Goal: Task Accomplishment & Management: Use online tool/utility

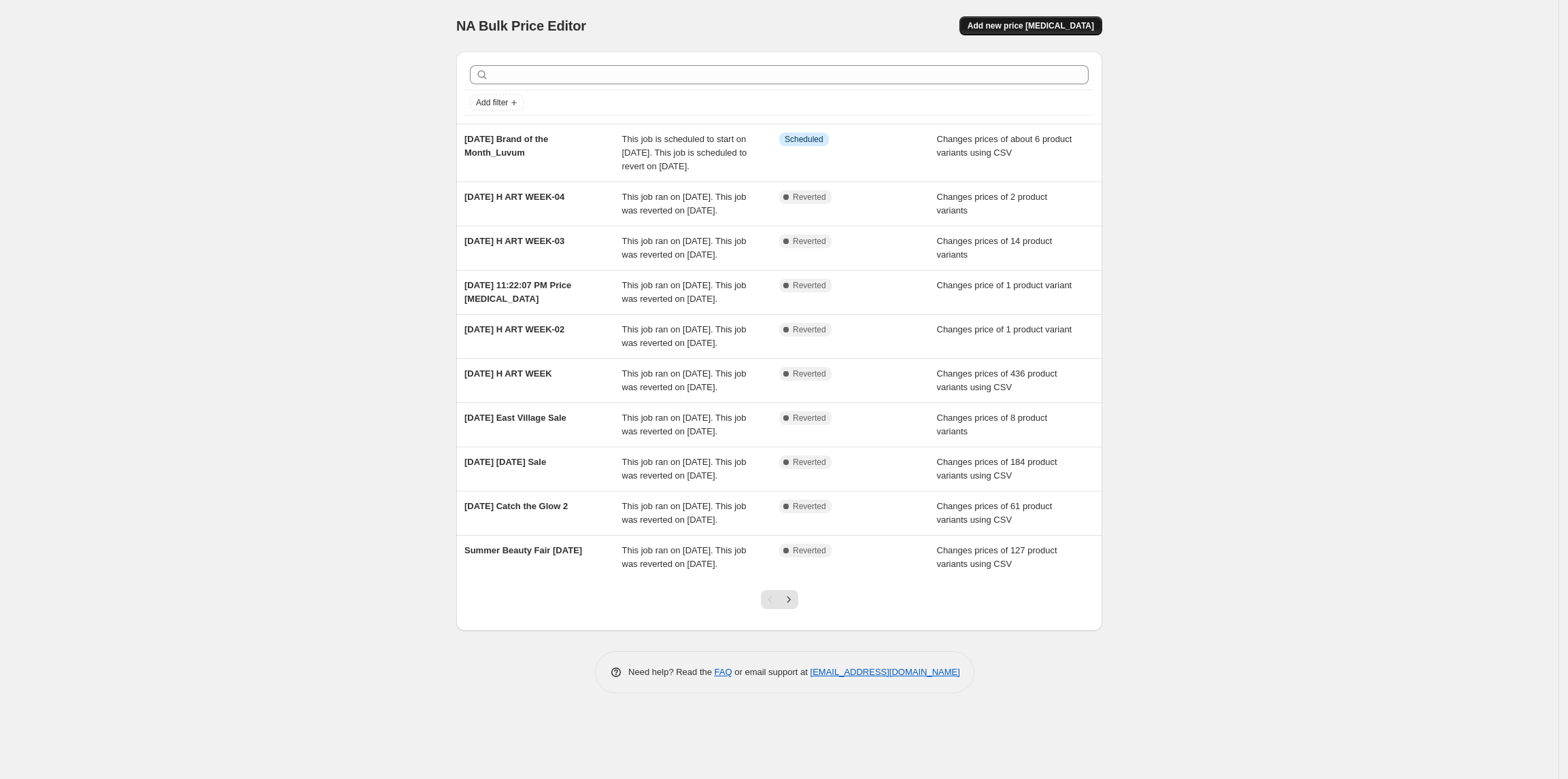
click at [1076, 28] on span "Add new price [MEDICAL_DATA]" at bounding box center [1031, 25] width 127 height 11
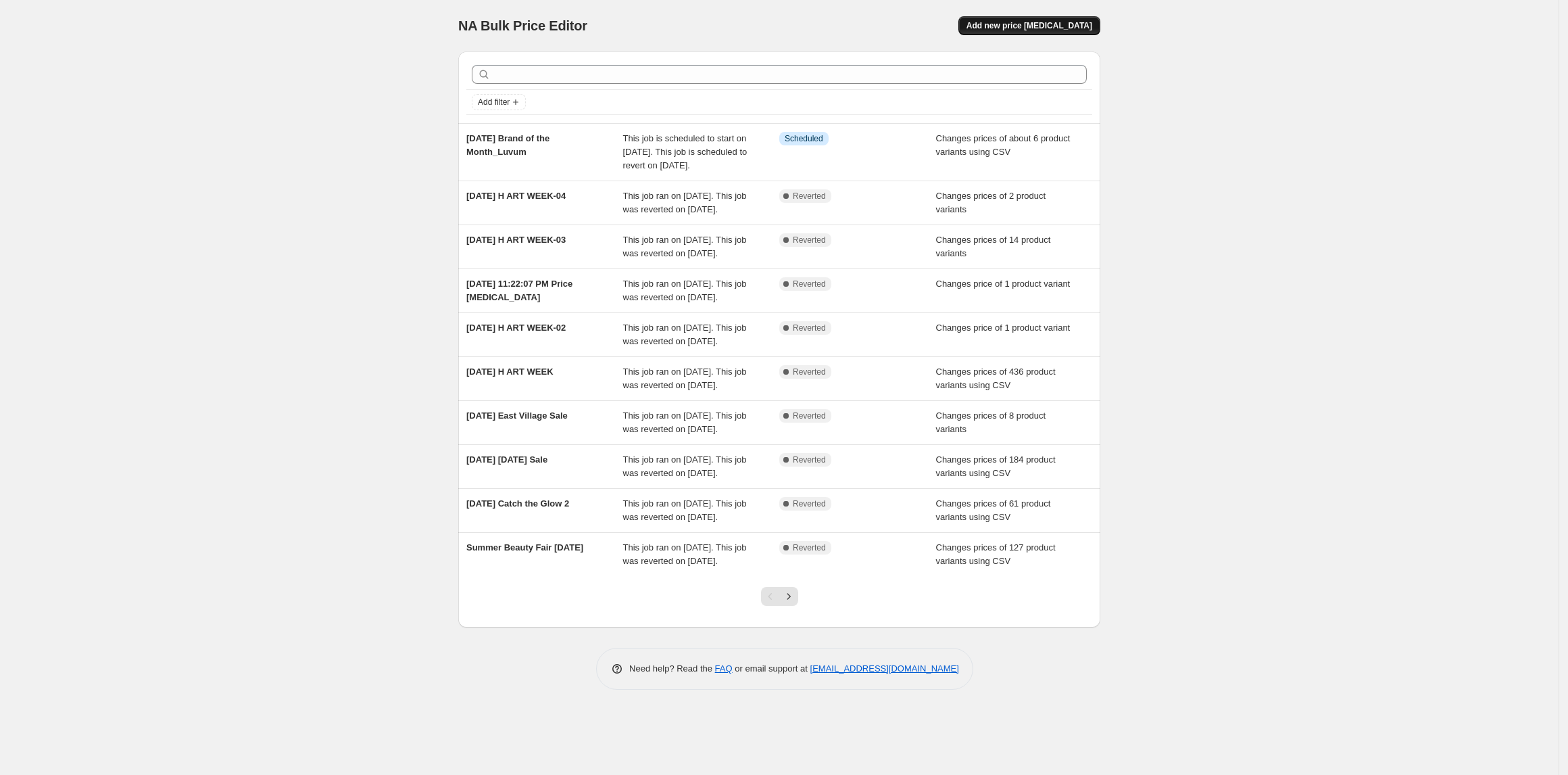
select select "percentage"
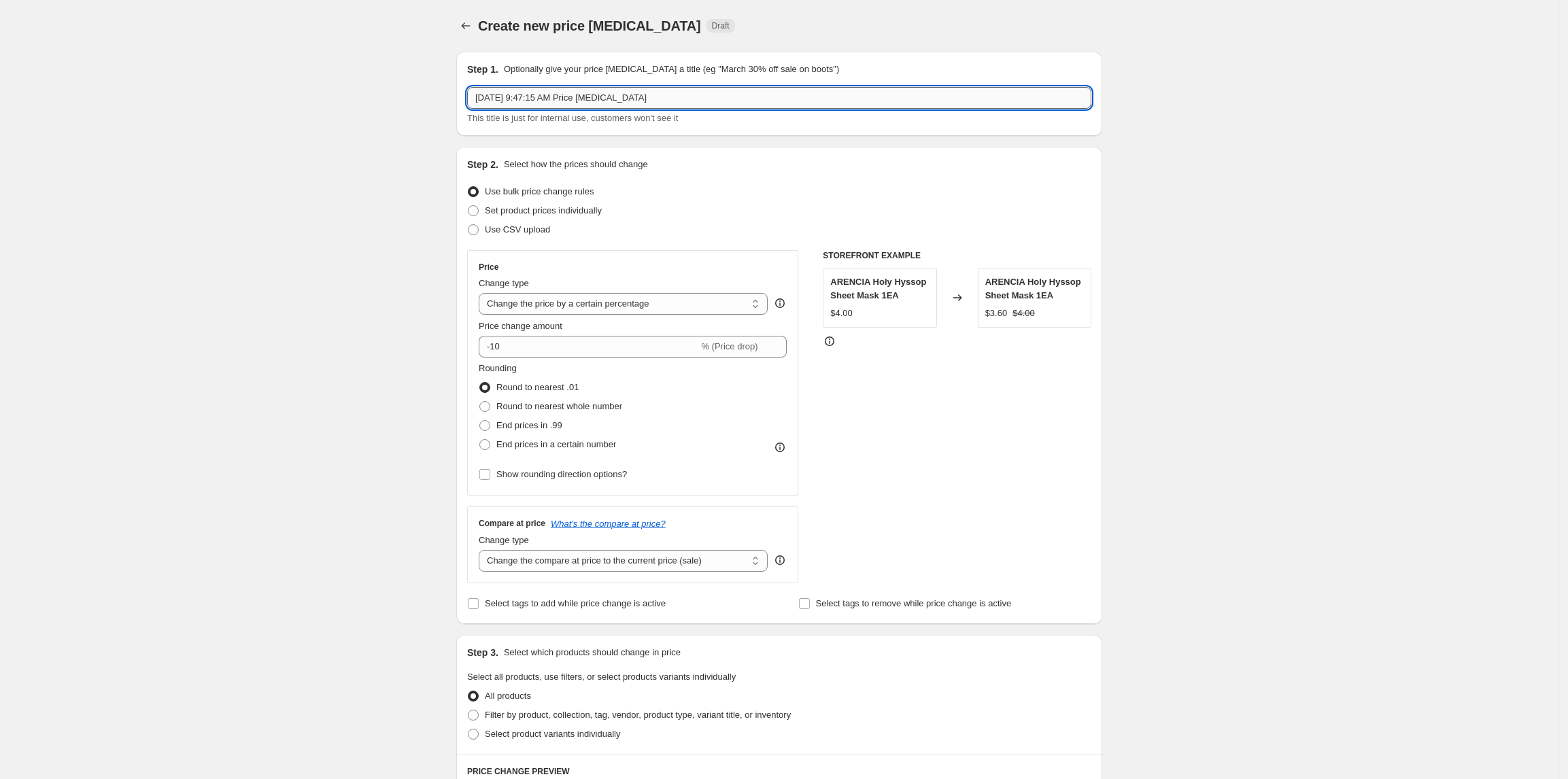
click at [773, 98] on input "[DATE] 9:47:15 AM Price [MEDICAL_DATA]" at bounding box center [779, 98] width 624 height 22
drag, startPoint x: 773, startPoint y: 98, endPoint x: 266, endPoint y: 76, distance: 507.5
click at [271, 76] on div "Create new price change job. This page is ready Create new price change job Dra…" at bounding box center [779, 656] width 1559 height 1313
type input "ㅆ"
type input "Test_251008"
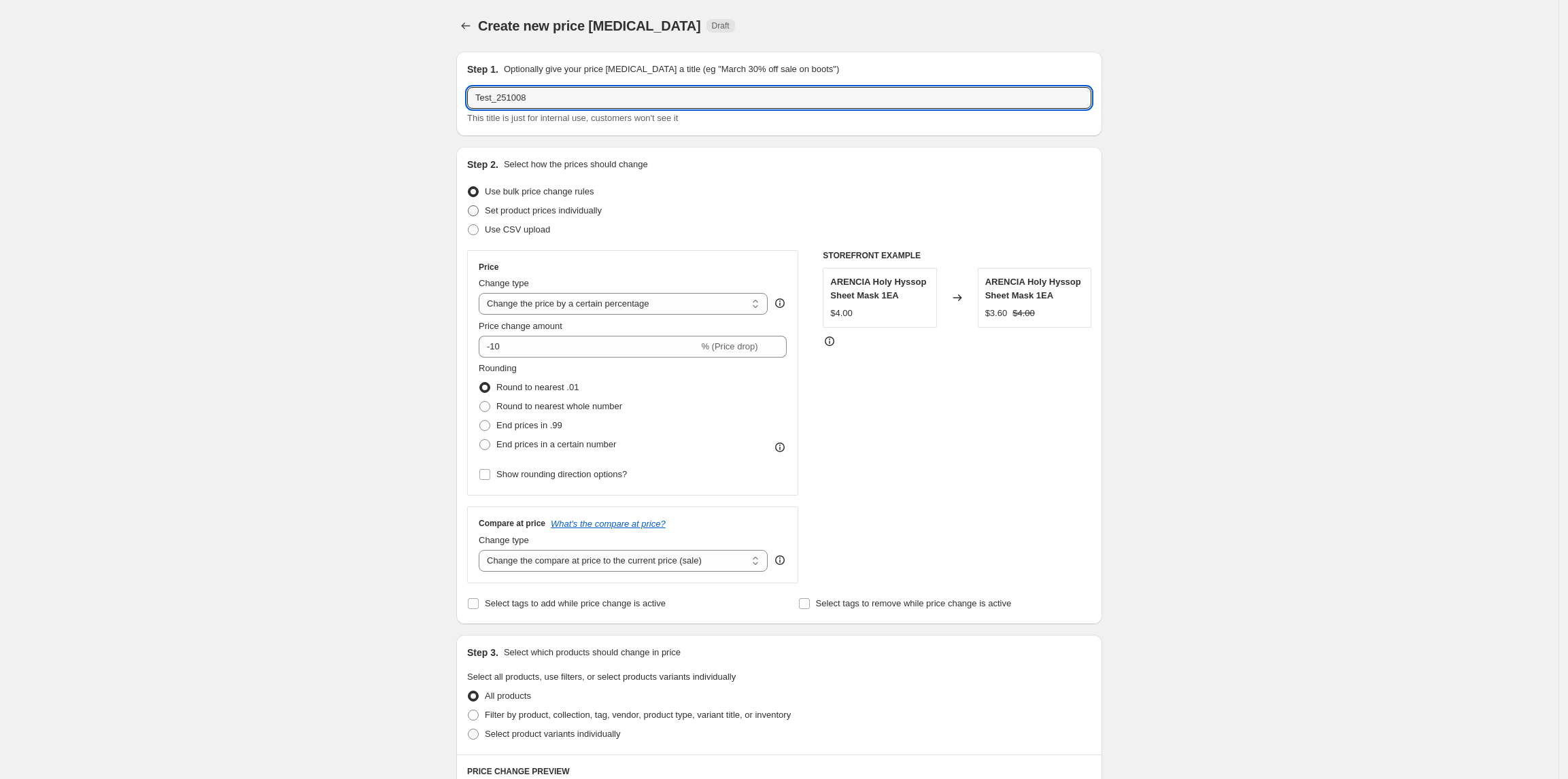
click at [528, 215] on span "Set product prices individually" at bounding box center [543, 210] width 117 height 10
click at [469, 206] on input "Set product prices individually" at bounding box center [468, 205] width 1 height 1
radio input "true"
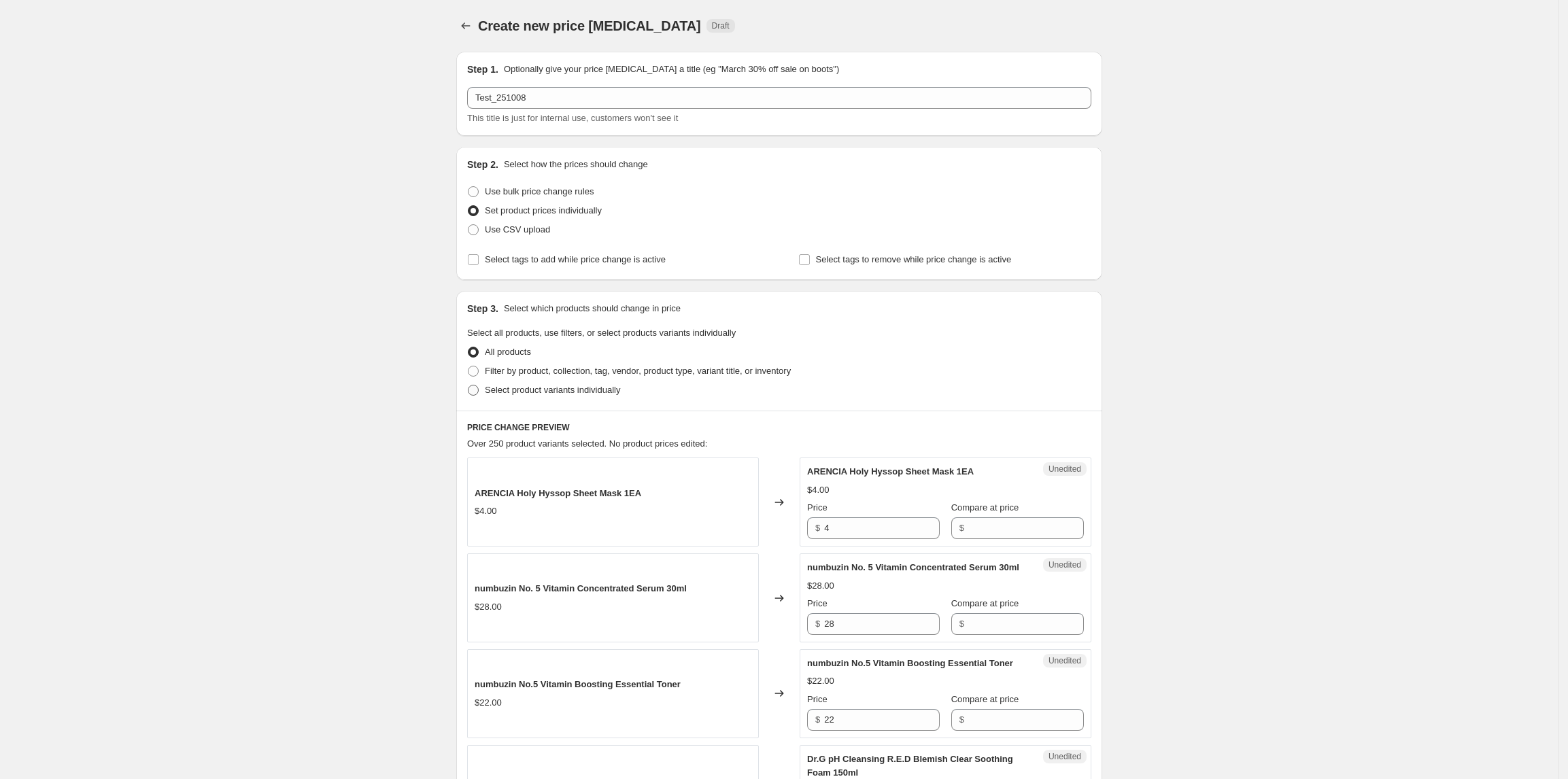
click at [532, 397] on label "Select product variants individually" at bounding box center [544, 390] width 153 height 19
click at [469, 385] on input "Select product variants individually" at bounding box center [468, 385] width 1 height 1
radio input "true"
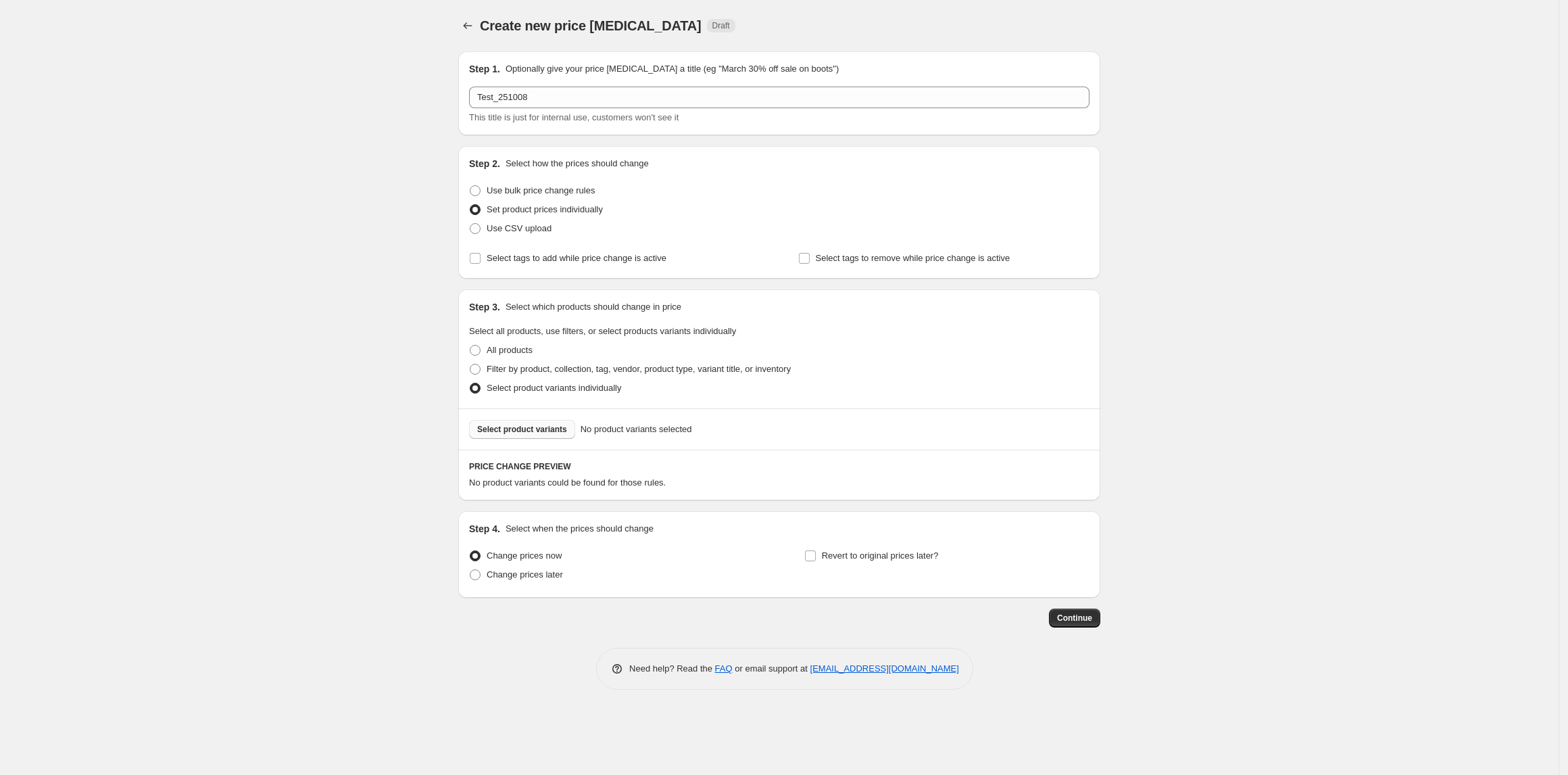
click at [530, 423] on button "Select product variants" at bounding box center [522, 429] width 106 height 19
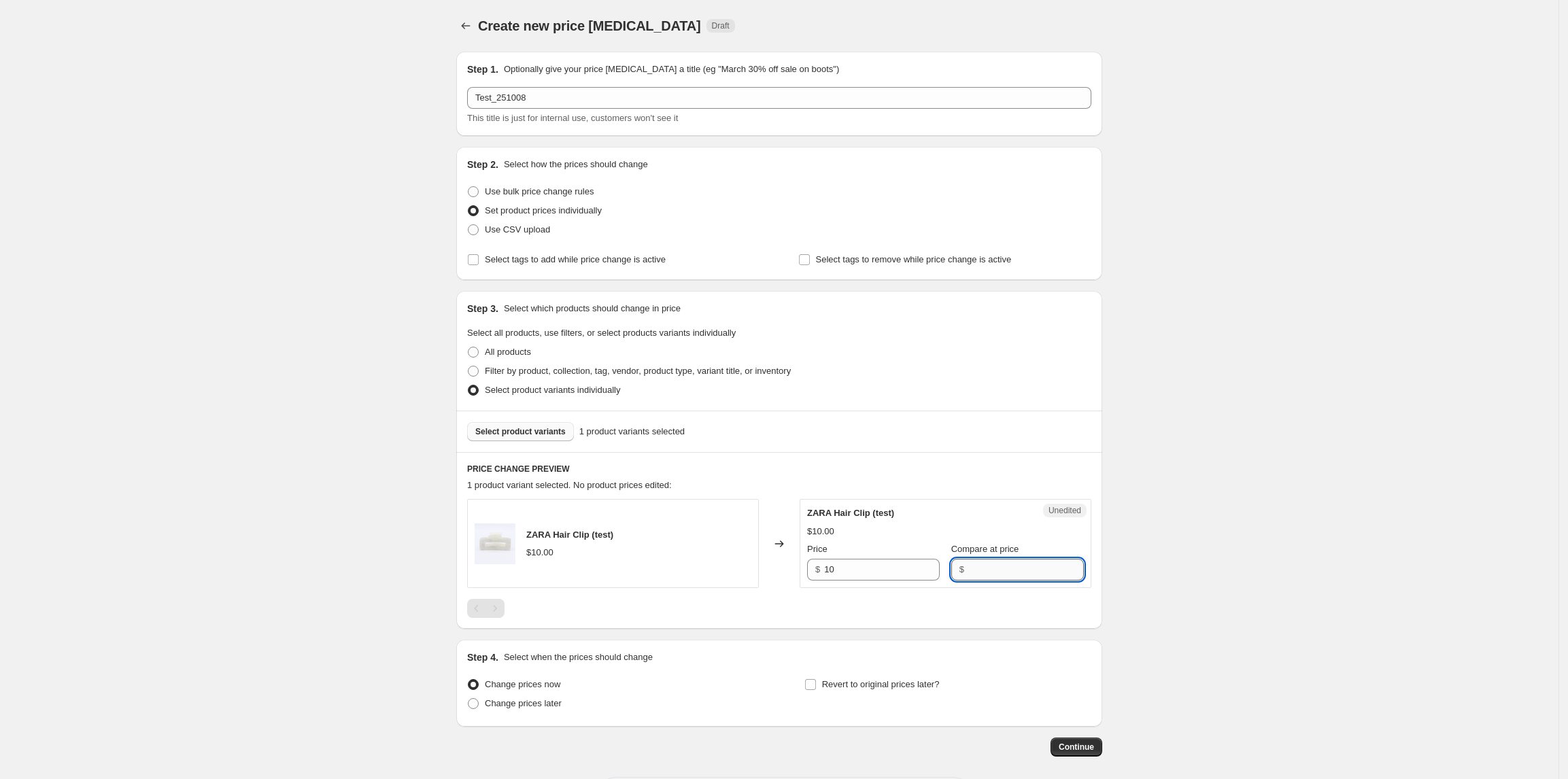
click at [1014, 580] on input "Compare at price" at bounding box center [1026, 570] width 116 height 22
click at [888, 572] on input "10" at bounding box center [882, 570] width 116 height 22
click at [1009, 571] on input "Compare at price" at bounding box center [1026, 570] width 116 height 22
click at [875, 577] on input "10" at bounding box center [882, 570] width 116 height 22
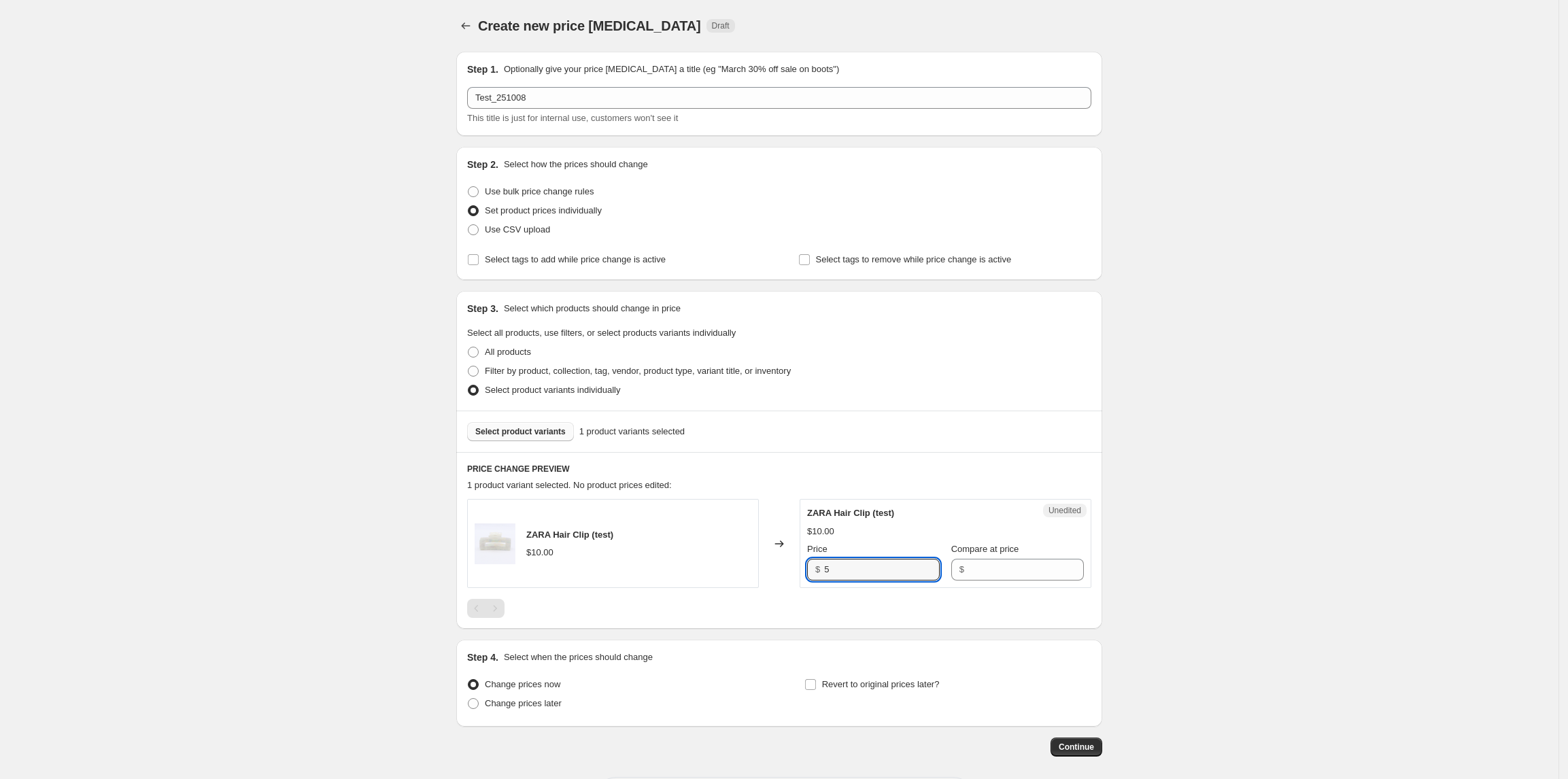
type input "5"
type input "10"
click at [1320, 560] on div "Create new price change job. This page is ready Create new price change job Dra…" at bounding box center [779, 420] width 1559 height 839
click at [1288, 607] on div "Create new price change job. This page is ready Create new price change job Dra…" at bounding box center [779, 420] width 1559 height 839
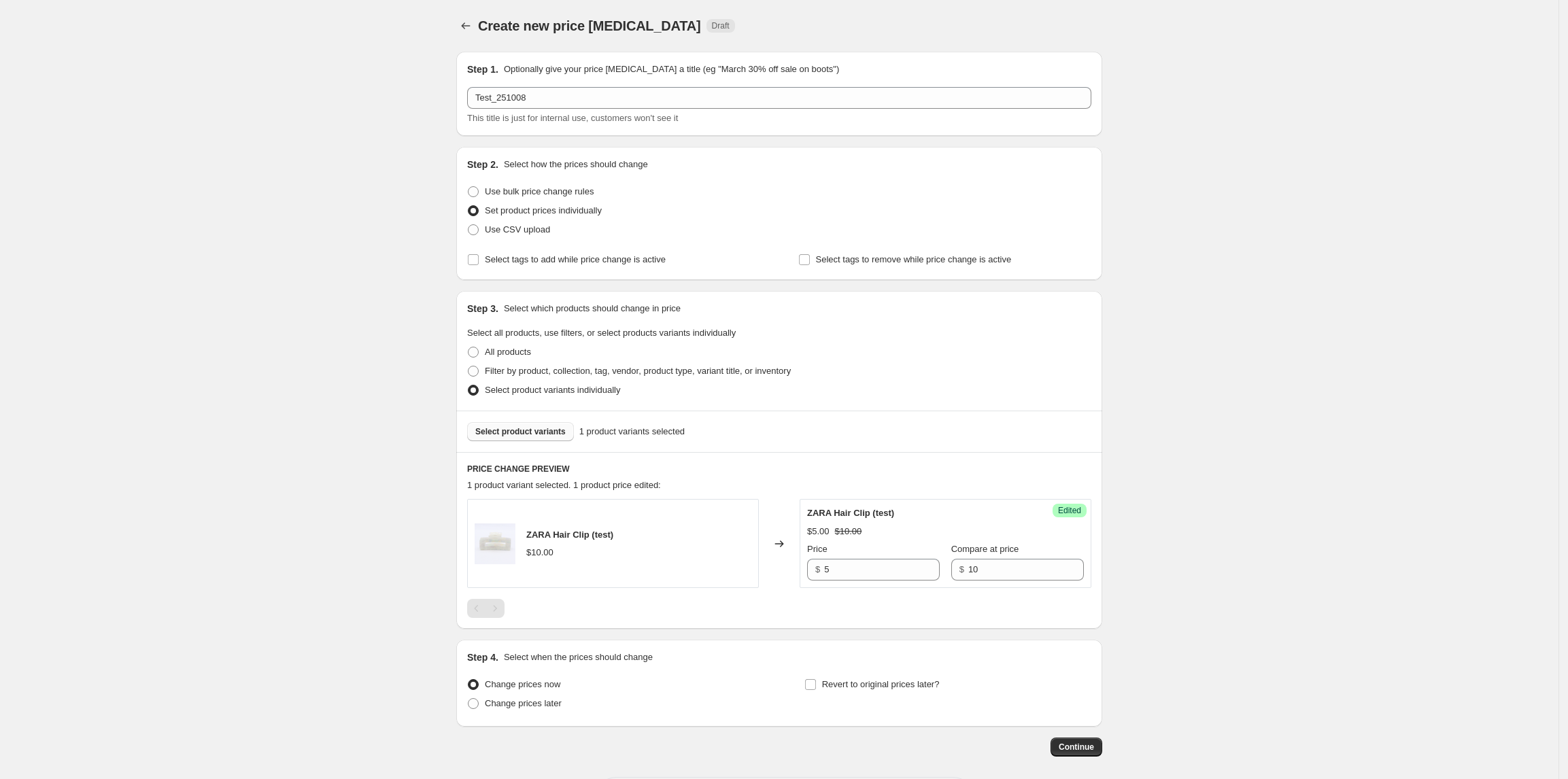
click at [1209, 679] on div "Create new price change job. This page is ready Create new price change job Dra…" at bounding box center [779, 420] width 1559 height 839
drag, startPoint x: 1227, startPoint y: 598, endPoint x: 1187, endPoint y: 671, distance: 83.2
click at [1231, 607] on div "Create new price change job. This page is ready Create new price change job Dra…" at bounding box center [779, 420] width 1559 height 839
click at [1102, 748] on button "Continue" at bounding box center [1076, 747] width 52 height 19
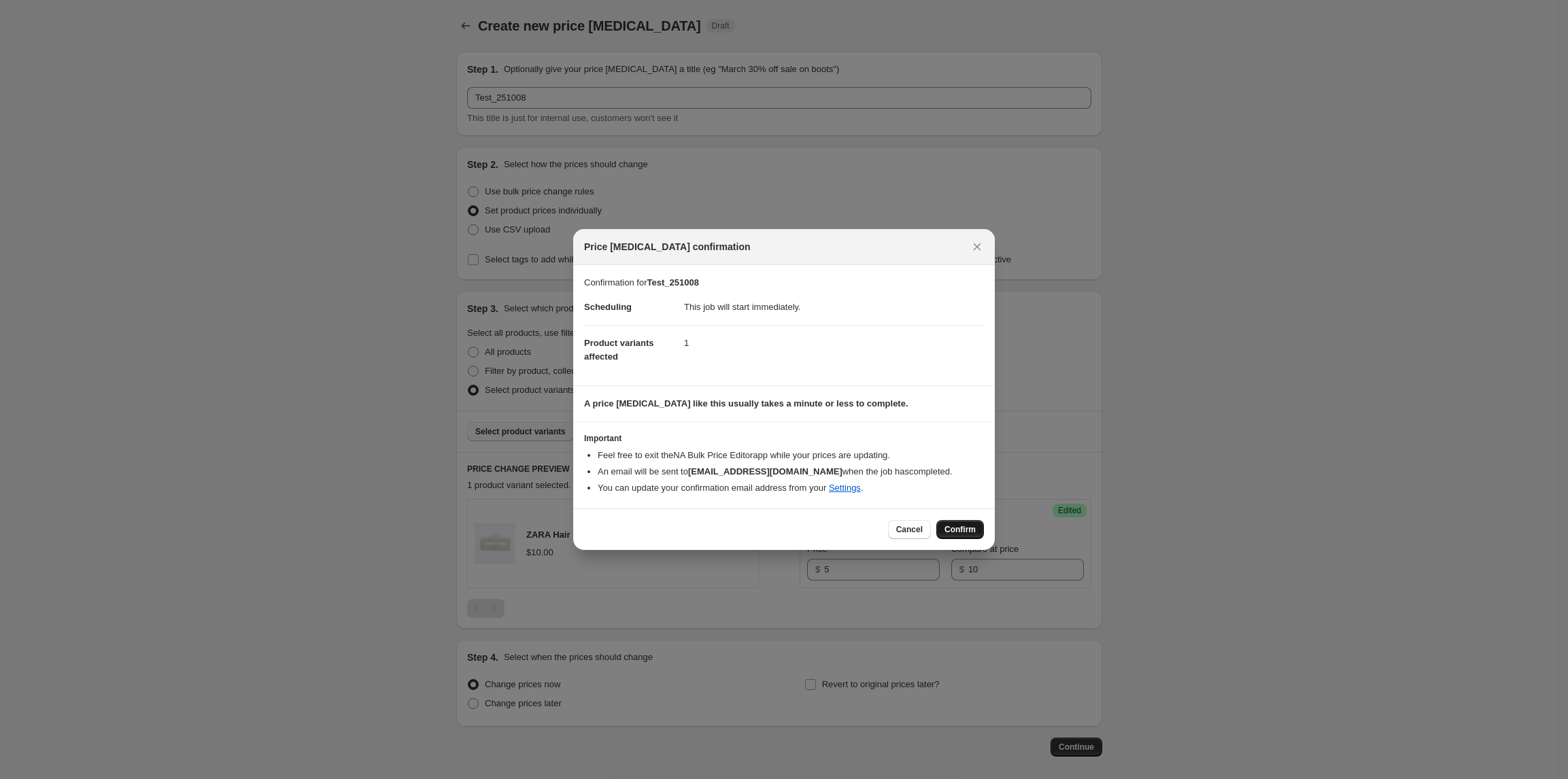
click at [958, 526] on span "Confirm" at bounding box center [960, 530] width 31 height 11
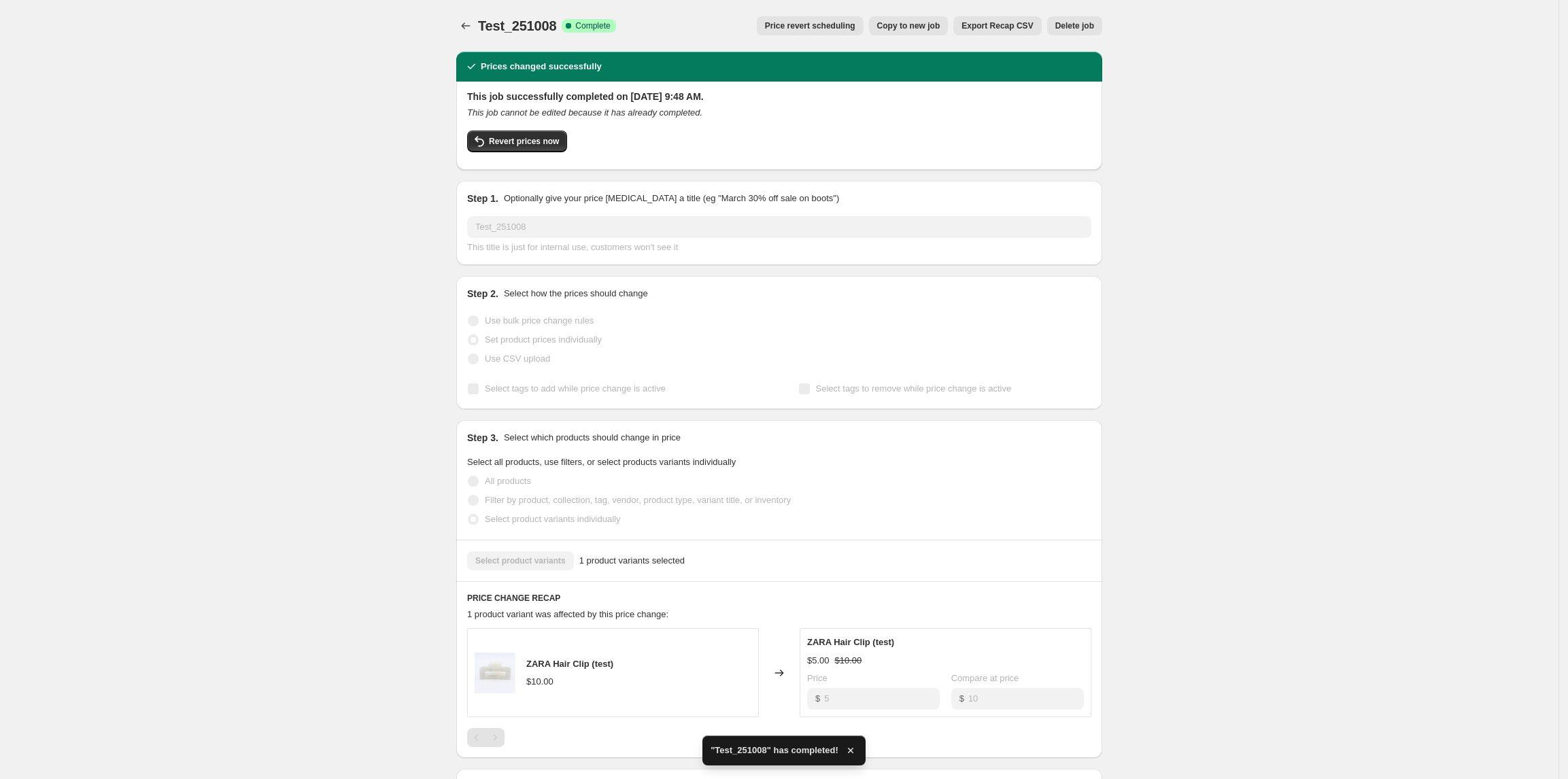
click at [308, 183] on div "Test_251008. This page is ready Test_251008 Success Complete Complete Price rev…" at bounding box center [779, 469] width 1559 height 939
click at [162, 177] on div "Test_251008. This page is ready Test_251008 Success Complete Complete Price rev…" at bounding box center [779, 469] width 1559 height 939
click at [1299, 495] on div "Test_251008. This page is ready Test_251008 Success Complete Complete Price rev…" at bounding box center [779, 469] width 1559 height 939
click at [457, 25] on div "Test_251008. This page is ready Test_251008 Success Complete Complete Price rev…" at bounding box center [779, 469] width 679 height 939
click at [466, 26] on icon "Price change jobs" at bounding box center [466, 25] width 14 height 14
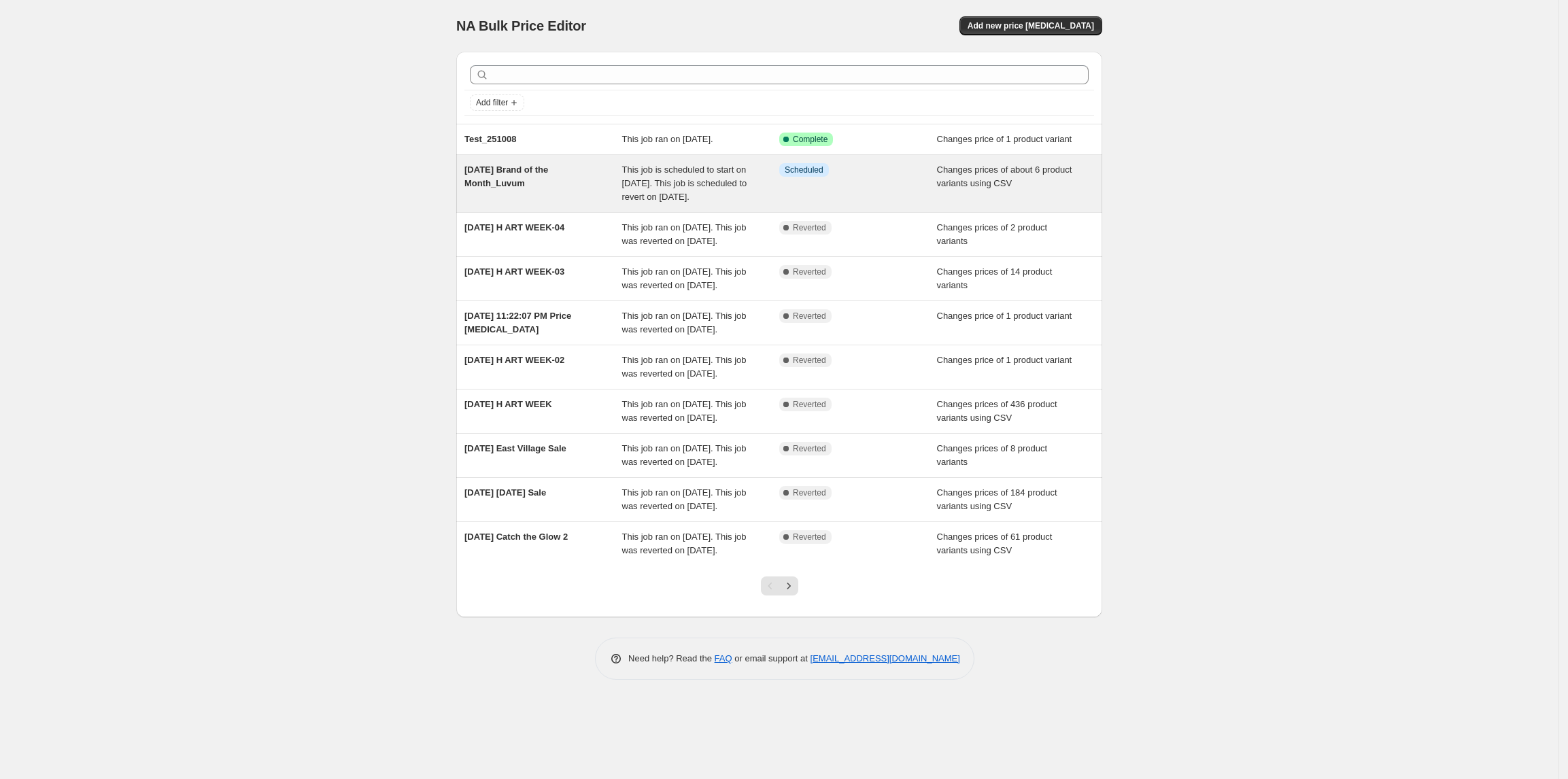
click at [723, 199] on span "This job is scheduled to start on October 10, 2025. This job is scheduled to re…" at bounding box center [685, 183] width 125 height 37
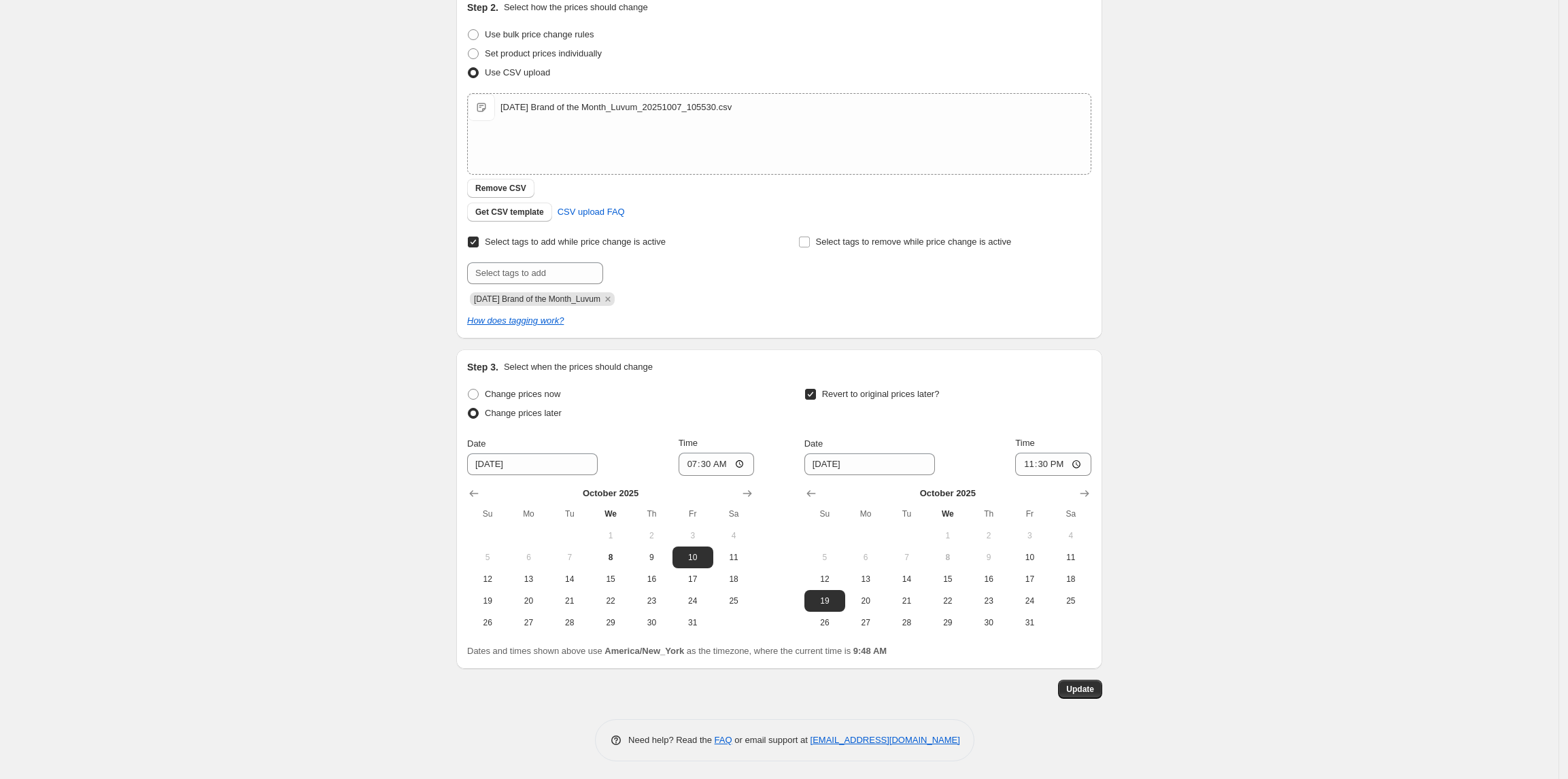
scroll to position [243, 0]
click at [1385, 324] on div "2025-10-10 Brand of the Month_Luvum. This page is ready 2025-10-10 Brand of the…" at bounding box center [779, 268] width 1559 height 1022
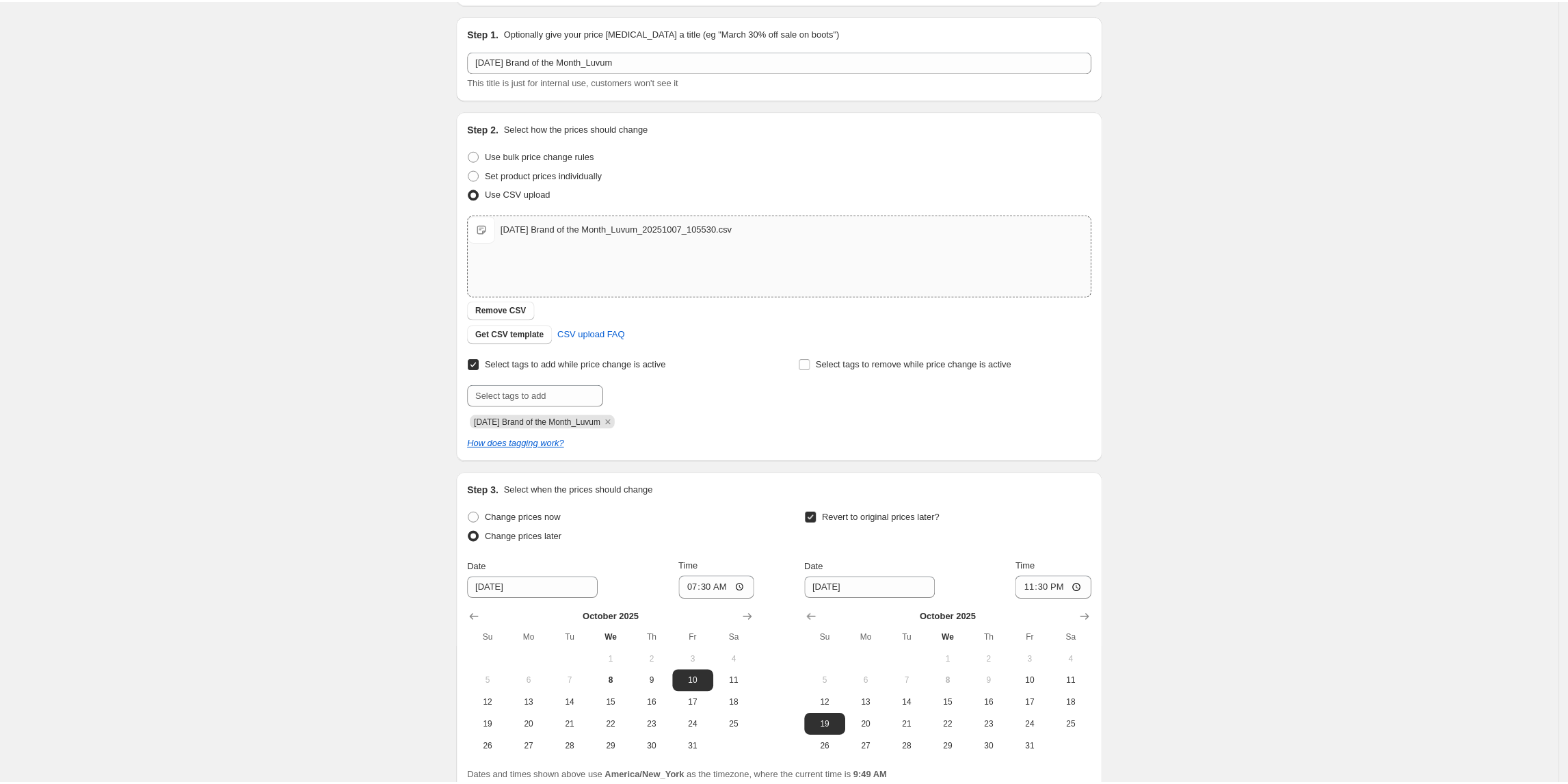
scroll to position [0, 0]
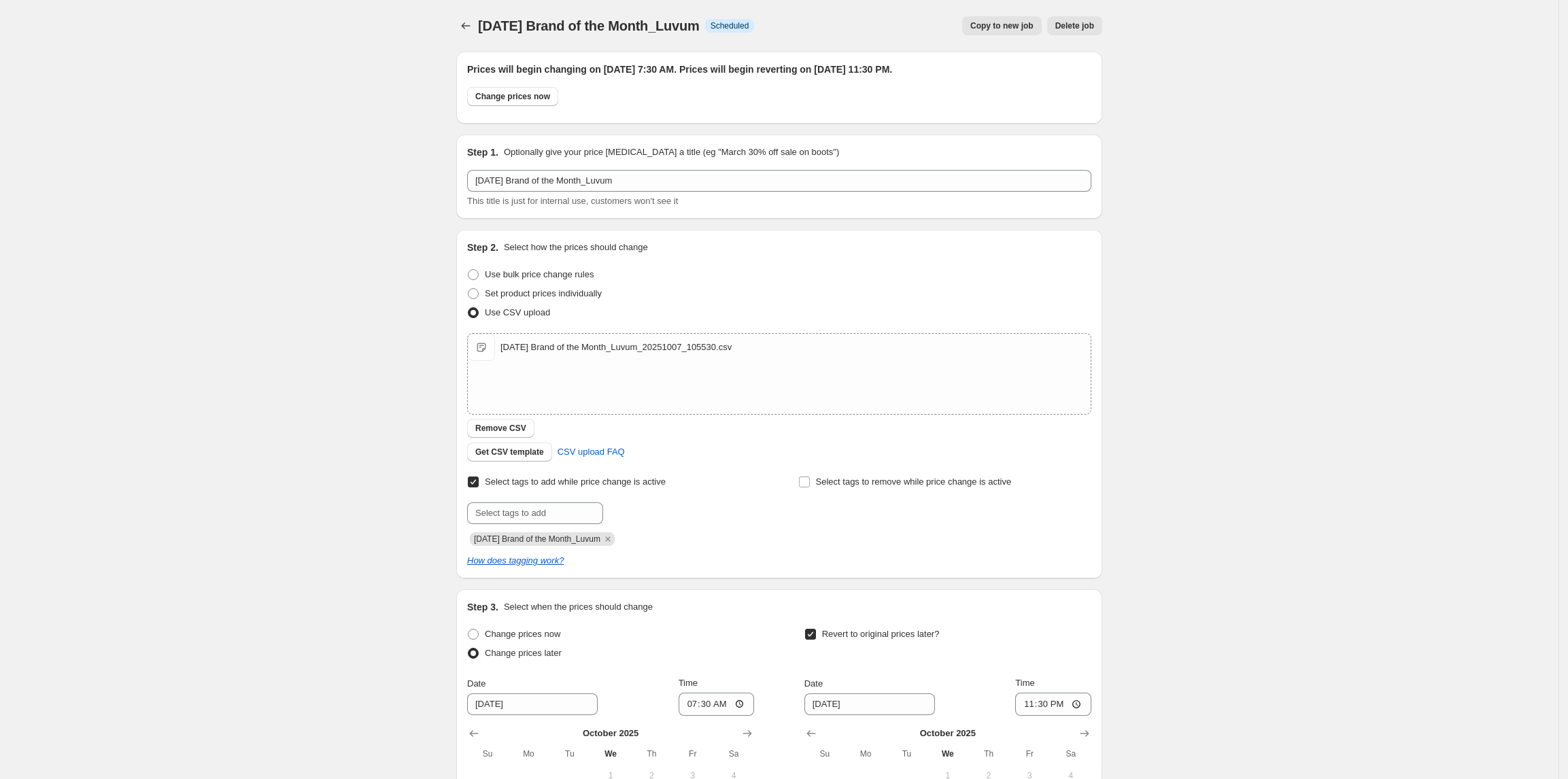
click at [1388, 458] on div "2025-10-10 Brand of the Month_Luvum. This page is ready 2025-10-10 Brand of the…" at bounding box center [779, 511] width 1559 height 1022
click at [681, 349] on div "2025-10-10 Brand of the Month_Luvum_20251007_105530.csv" at bounding box center [616, 347] width 231 height 14
drag, startPoint x: 659, startPoint y: 351, endPoint x: 1225, endPoint y: 369, distance: 566.3
click at [1227, 369] on div "2025-10-10 Brand of the Month_Luvum. This page is ready 2025-10-10 Brand of the…" at bounding box center [779, 511] width 1559 height 1022
click at [1320, 375] on div "2025-10-10 Brand of the Month_Luvum. This page is ready 2025-10-10 Brand of the…" at bounding box center [779, 511] width 1559 height 1022
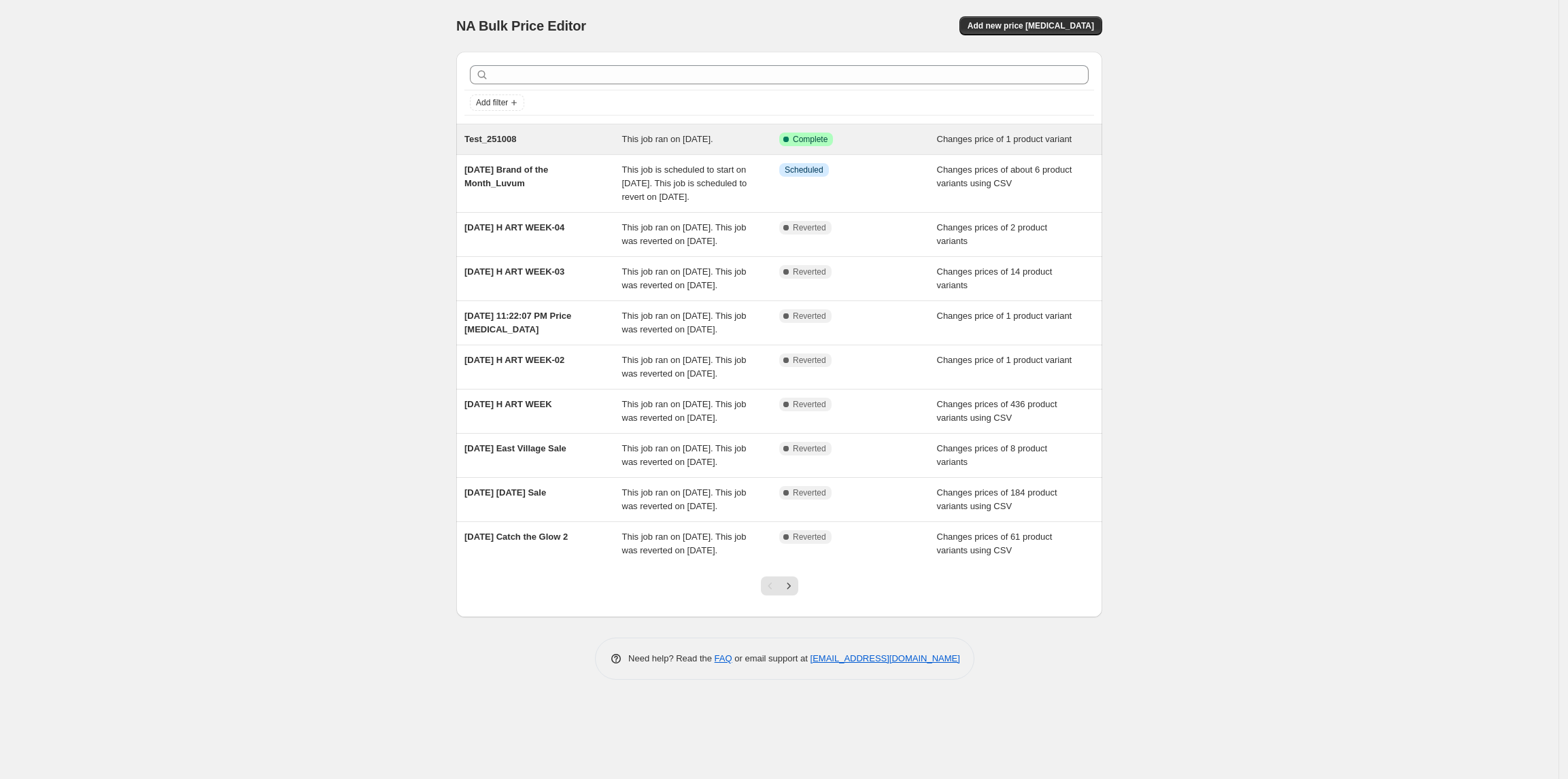
click at [516, 137] on span "Test_251008" at bounding box center [490, 139] width 52 height 10
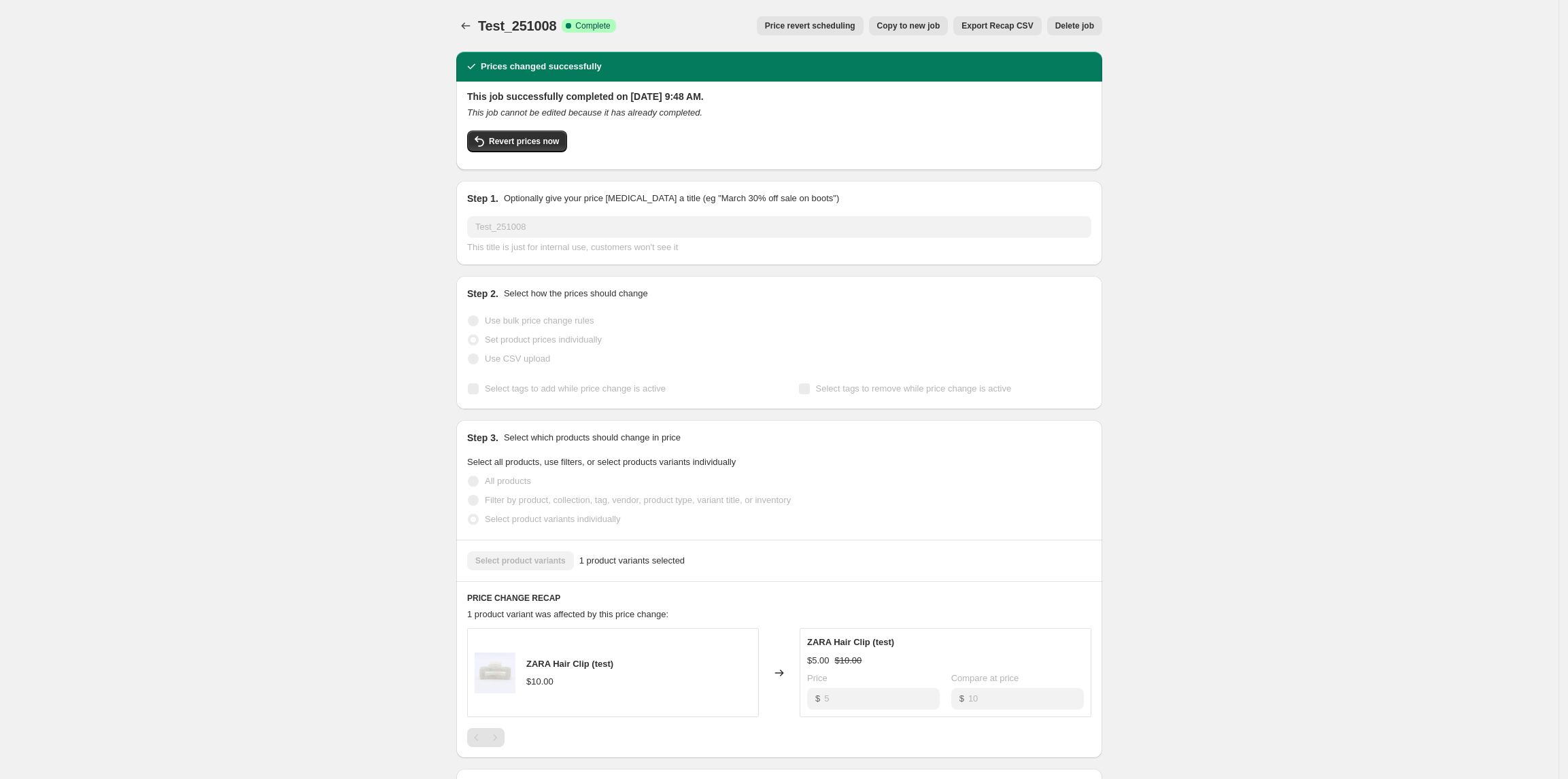
click at [321, 142] on div "Test_251008. This page is ready Test_251008 Success Complete Complete Price rev…" at bounding box center [779, 469] width 1559 height 939
click at [502, 144] on span "Revert prices now" at bounding box center [524, 141] width 70 height 11
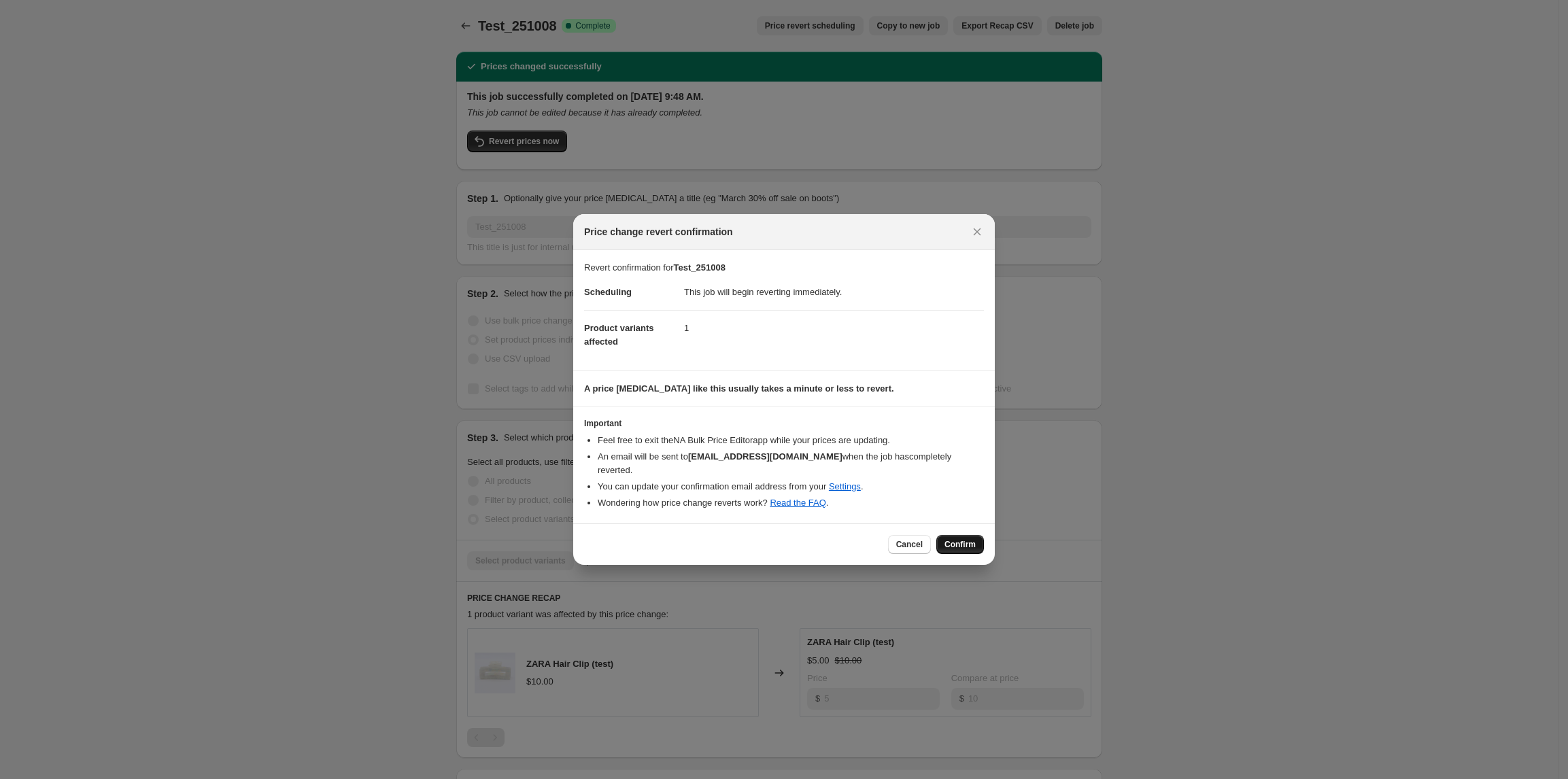
click at [982, 535] on button "Confirm" at bounding box center [960, 545] width 47 height 19
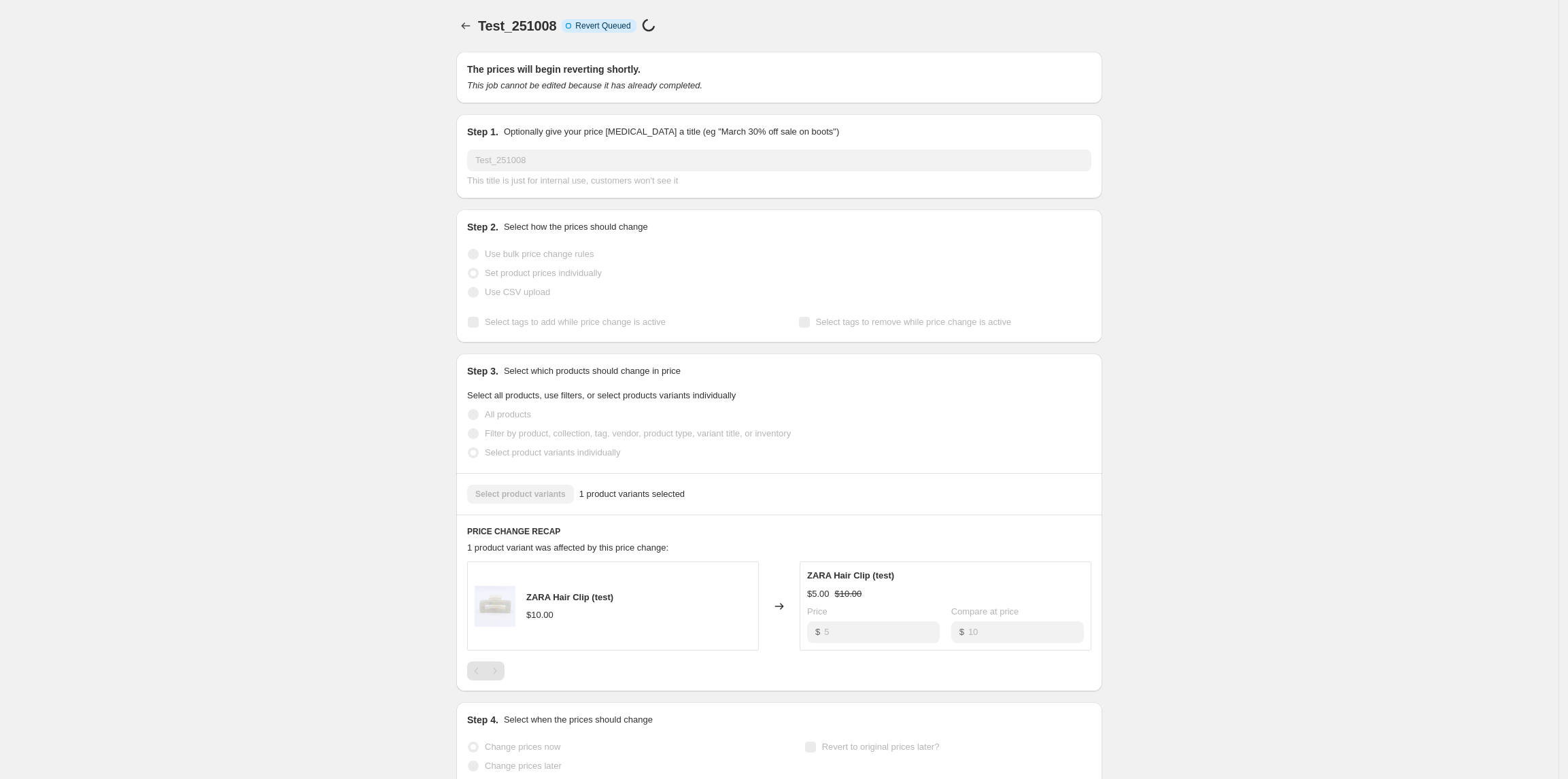
click at [1290, 542] on div "Test_251008. This page is ready Test_251008 Info Incomplete Revert Queued Price…" at bounding box center [779, 436] width 1559 height 872
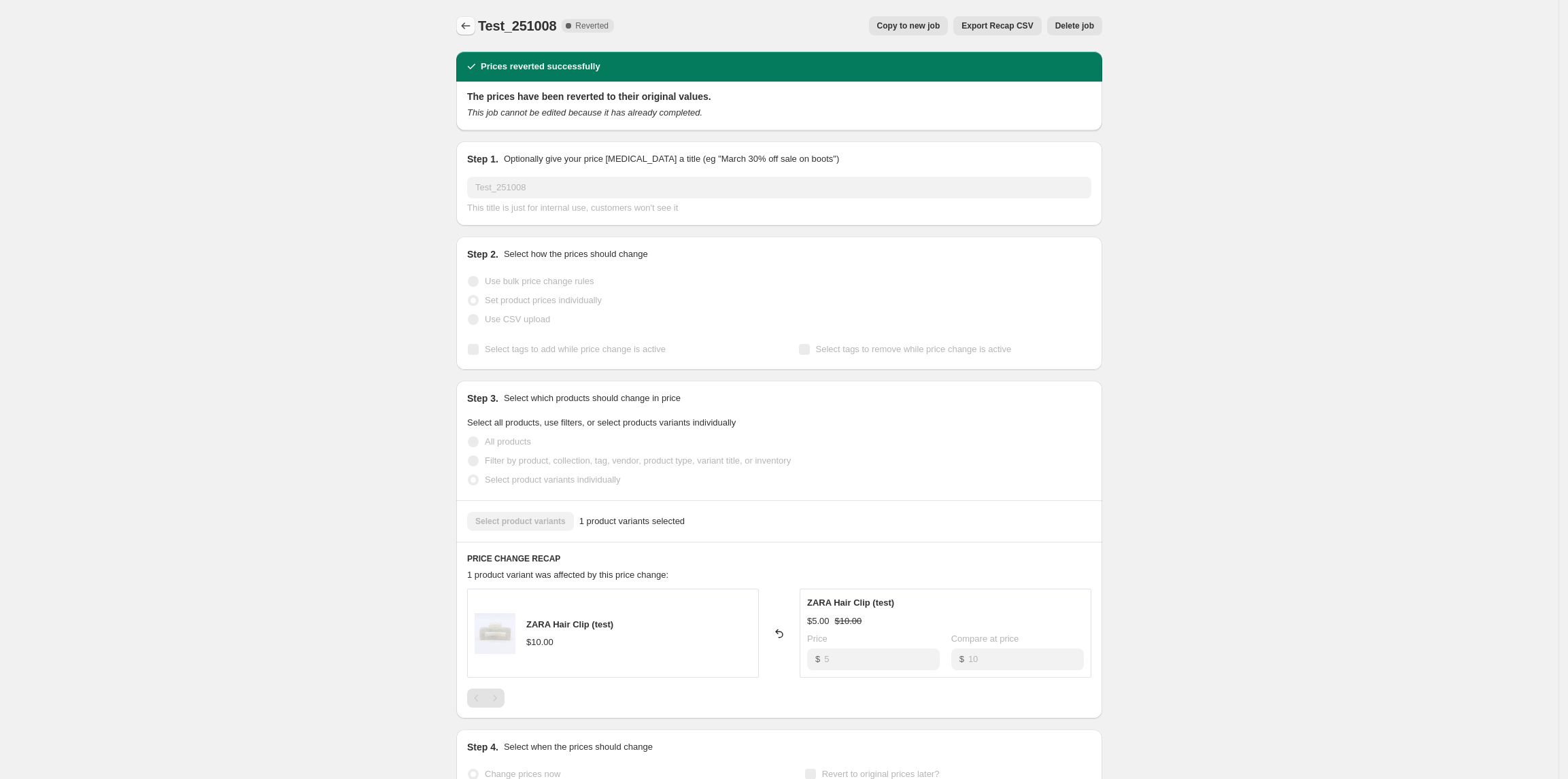
click at [466, 25] on icon "Price change jobs" at bounding box center [466, 25] width 14 height 14
